Goal: Information Seeking & Learning: Learn about a topic

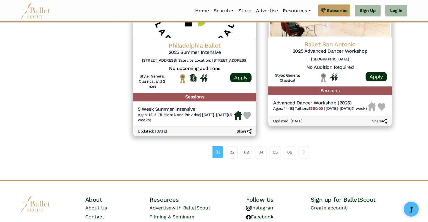
scroll to position [827, 0]
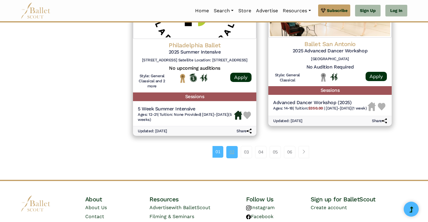
click at [231, 153] on link "02" at bounding box center [231, 152] width 11 height 12
click at [305, 154] on span "Page navigation example" at bounding box center [303, 152] width 4 height 4
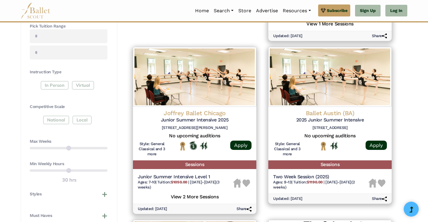
scroll to position [276, 0]
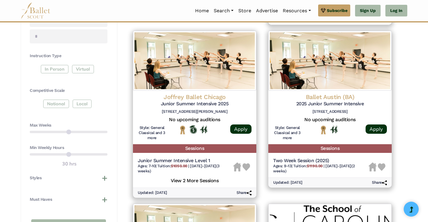
click at [54, 70] on div "In Person Virtual" at bounding box center [69, 70] width 78 height 11
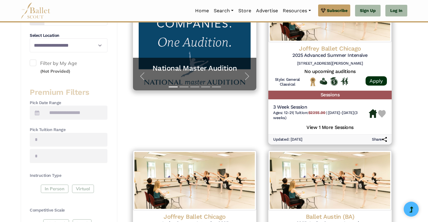
scroll to position [144, 0]
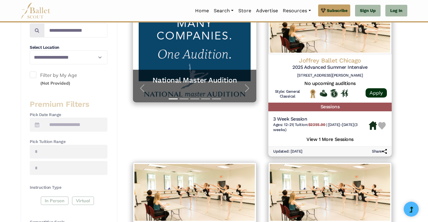
click at [32, 73] on span at bounding box center [33, 75] width 7 height 7
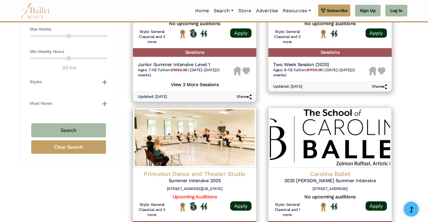
scroll to position [384, 0]
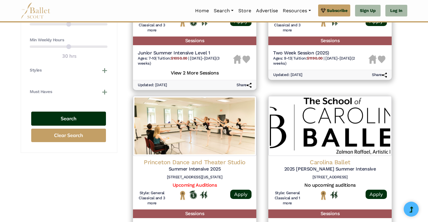
click at [57, 120] on button "Search" at bounding box center [68, 119] width 75 height 14
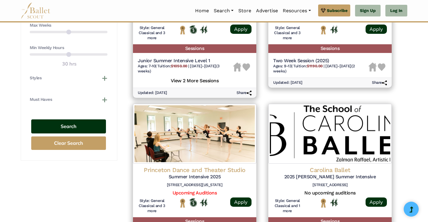
scroll to position [372, 0]
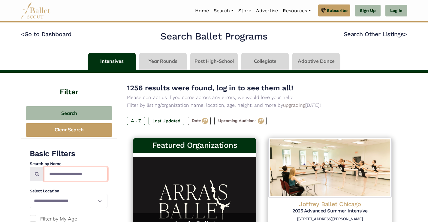
click at [73, 173] on input "Search by names..." at bounding box center [75, 174] width 63 height 14
type input "*******"
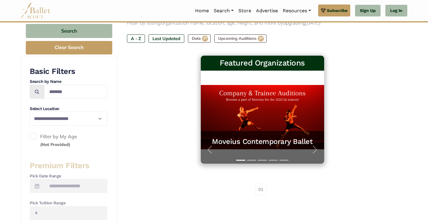
scroll to position [84, 0]
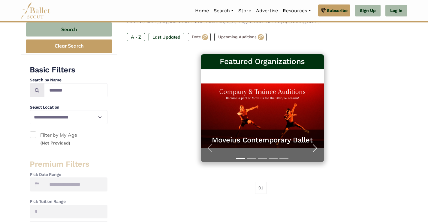
click at [314, 150] on span "button" at bounding box center [315, 149] width 10 height 10
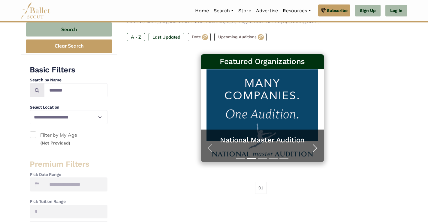
click at [314, 150] on span "button" at bounding box center [315, 149] width 10 height 10
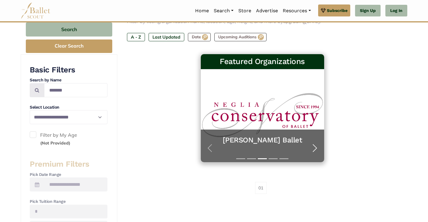
click at [314, 150] on span "button" at bounding box center [315, 149] width 10 height 10
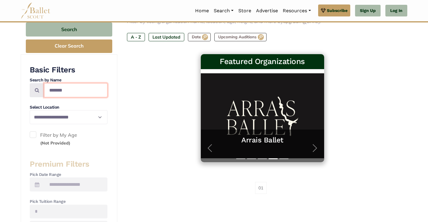
click at [54, 91] on input "*******" at bounding box center [75, 90] width 63 height 14
type input "********"
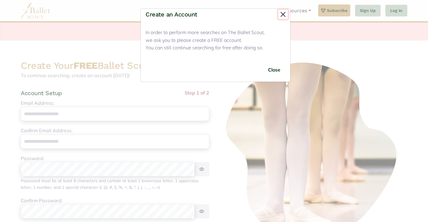
click at [282, 14] on button "Close" at bounding box center [283, 15] width 10 height 10
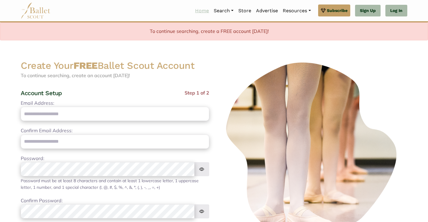
click at [201, 11] on link "Home" at bounding box center [201, 10] width 19 height 13
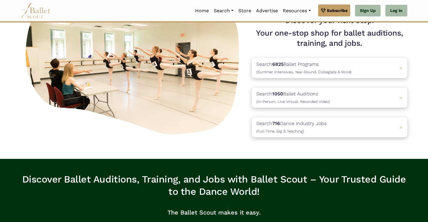
scroll to position [72, 0]
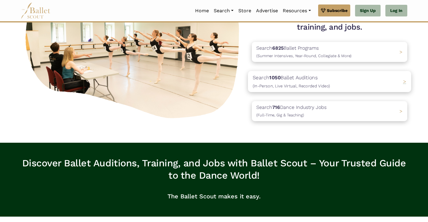
click at [282, 85] on span "(In-Person, Live Virtual, Recorded Video)" at bounding box center [290, 85] width 77 height 5
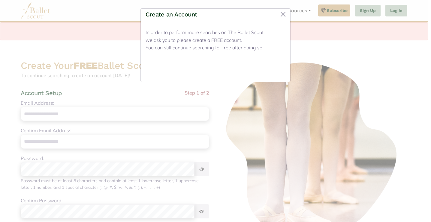
click at [271, 72] on button "Close" at bounding box center [274, 70] width 22 height 14
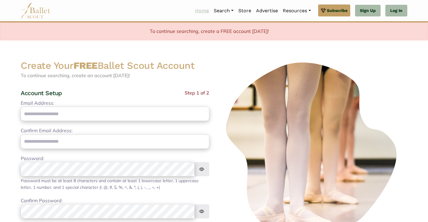
click at [192, 13] on link "Home" at bounding box center [201, 10] width 19 height 13
click at [197, 12] on link "Home" at bounding box center [201, 10] width 19 height 13
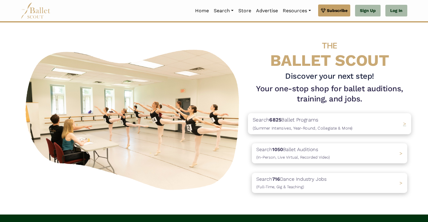
click at [269, 125] on p "Search 6825 Ballet Programs (Summer Intensives, Year-Round, Collegiate & More)" at bounding box center [302, 124] width 100 height 16
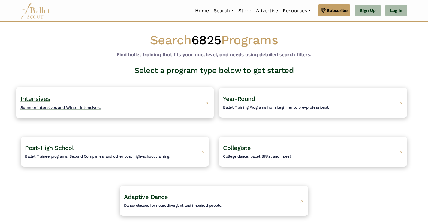
click at [73, 106] on span "Summer intensives and Winter intensives." at bounding box center [60, 107] width 80 height 5
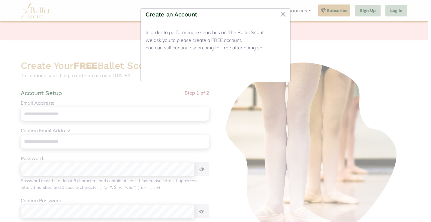
click at [270, 70] on button "Close" at bounding box center [274, 70] width 22 height 14
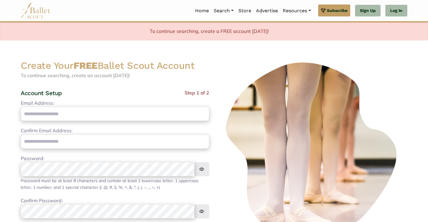
click at [139, 85] on div "Create Your FREE Ballet Scout Account To continue searching, create an account …" at bounding box center [115, 167] width 198 height 215
